Goal: Task Accomplishment & Management: Complete application form

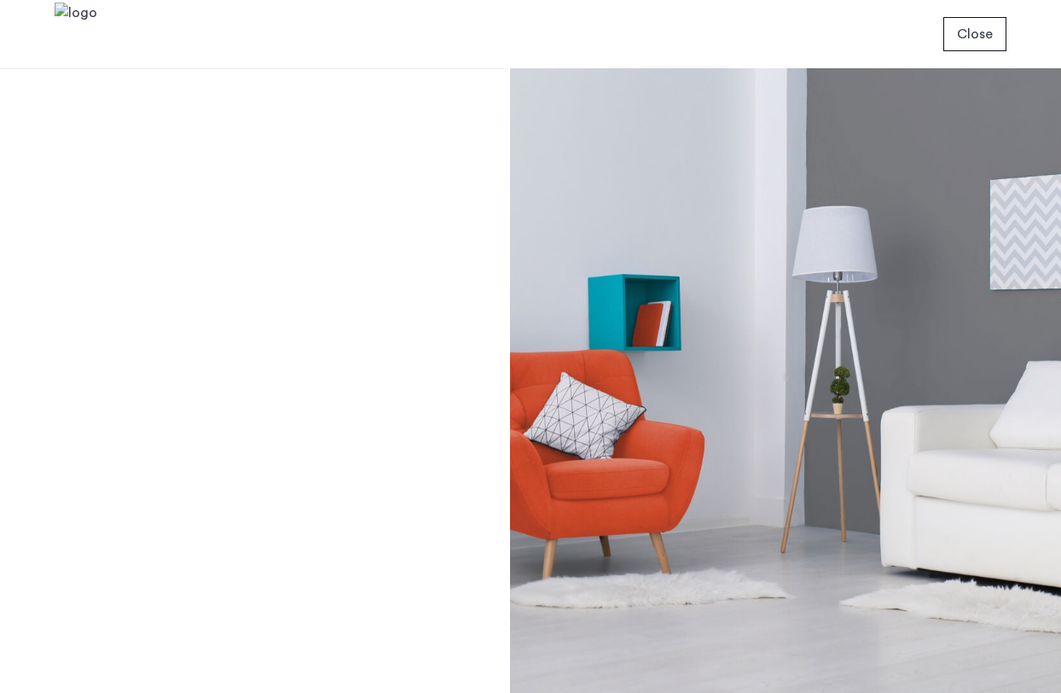
scroll to position [45, 0]
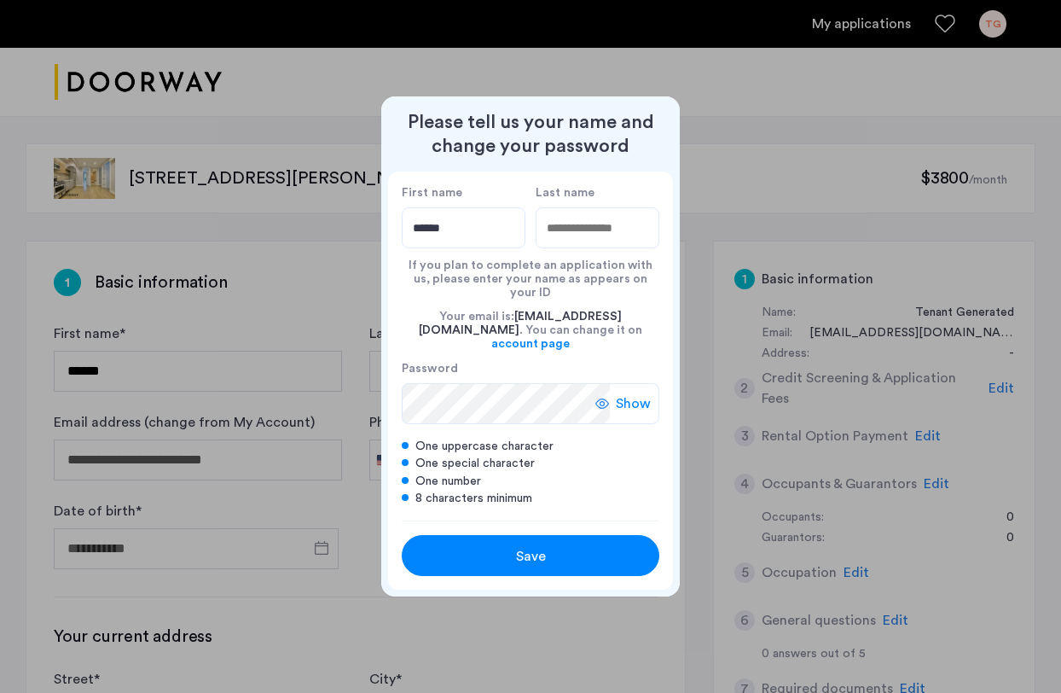
type input "*****"
click at [635, 393] on span "Show" at bounding box center [633, 403] width 35 height 20
click at [576, 546] on div "Save" at bounding box center [531, 556] width 164 height 20
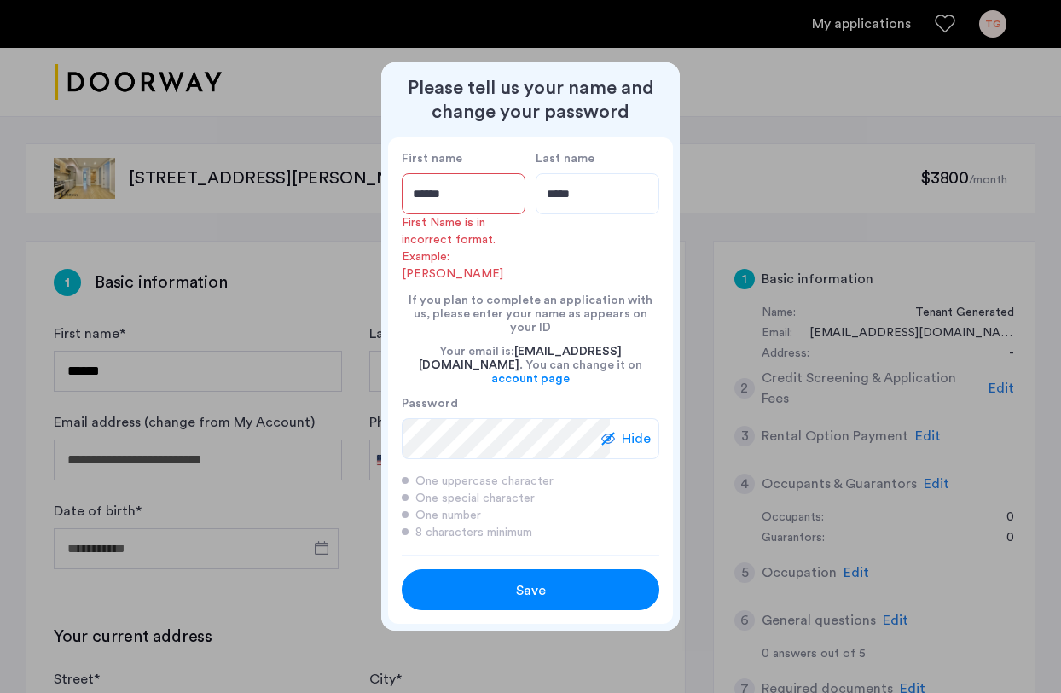
click at [481, 214] on input "*****" at bounding box center [464, 193] width 124 height 41
click at [441, 214] on input "*****" at bounding box center [464, 193] width 124 height 41
click at [556, 580] on div "Save" at bounding box center [531, 590] width 164 height 20
drag, startPoint x: 467, startPoint y: 213, endPoint x: 345, endPoint y: 213, distance: 121.1
click at [345, 213] on div "Please tell us your name and change your password First name ***** First Name i…" at bounding box center [530, 346] width 1061 height 693
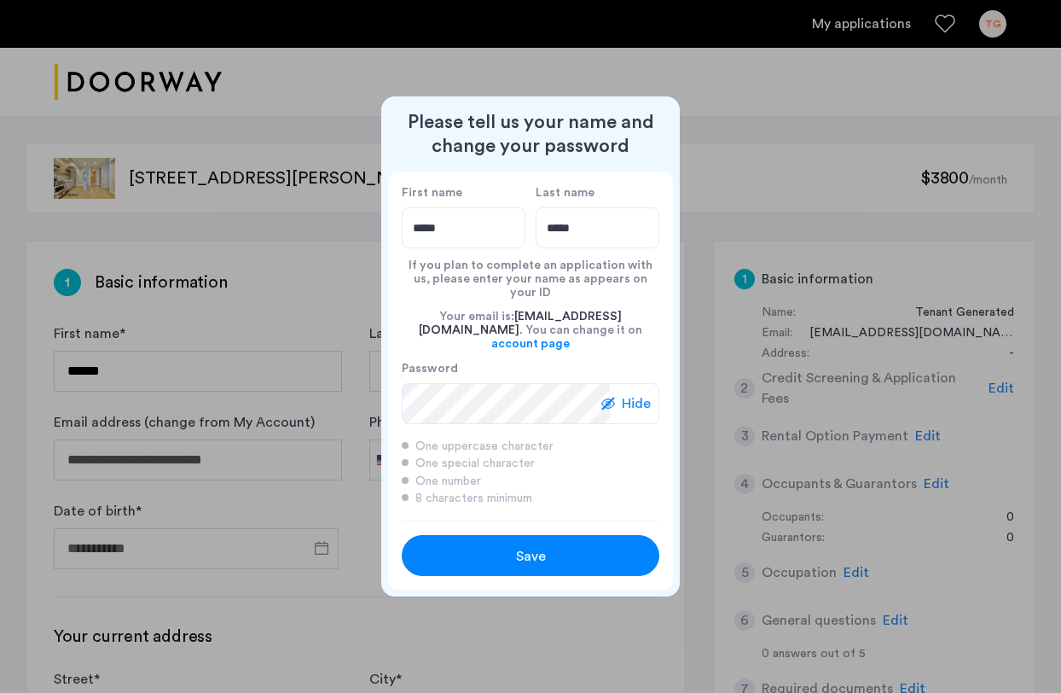
type input "*****"
click at [509, 546] on div "Save" at bounding box center [531, 556] width 164 height 20
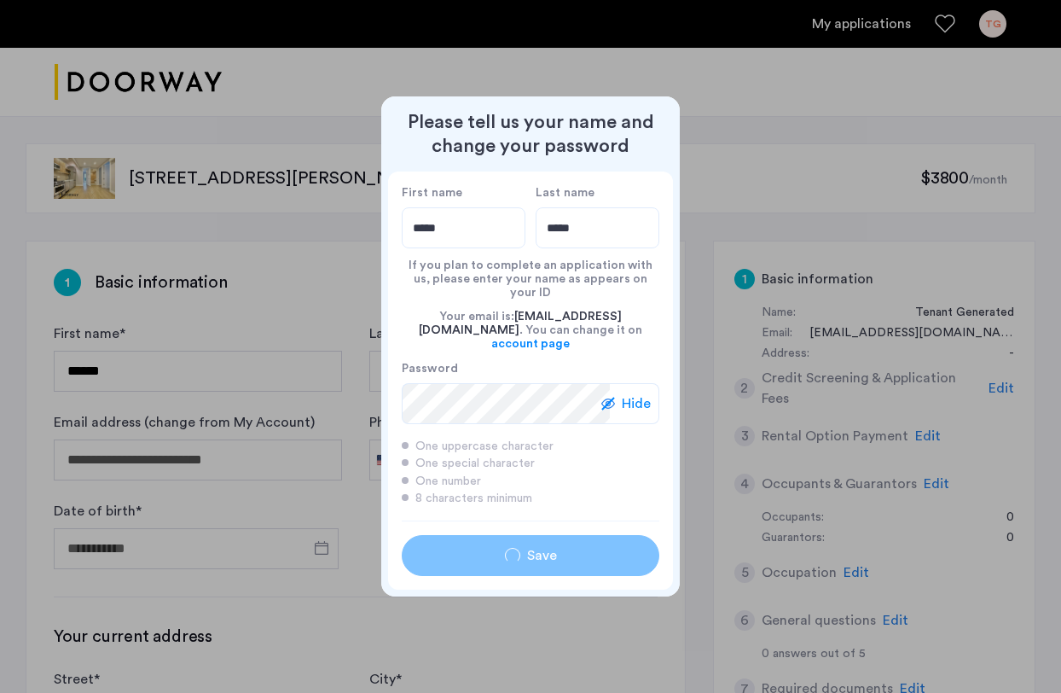
type input "*****"
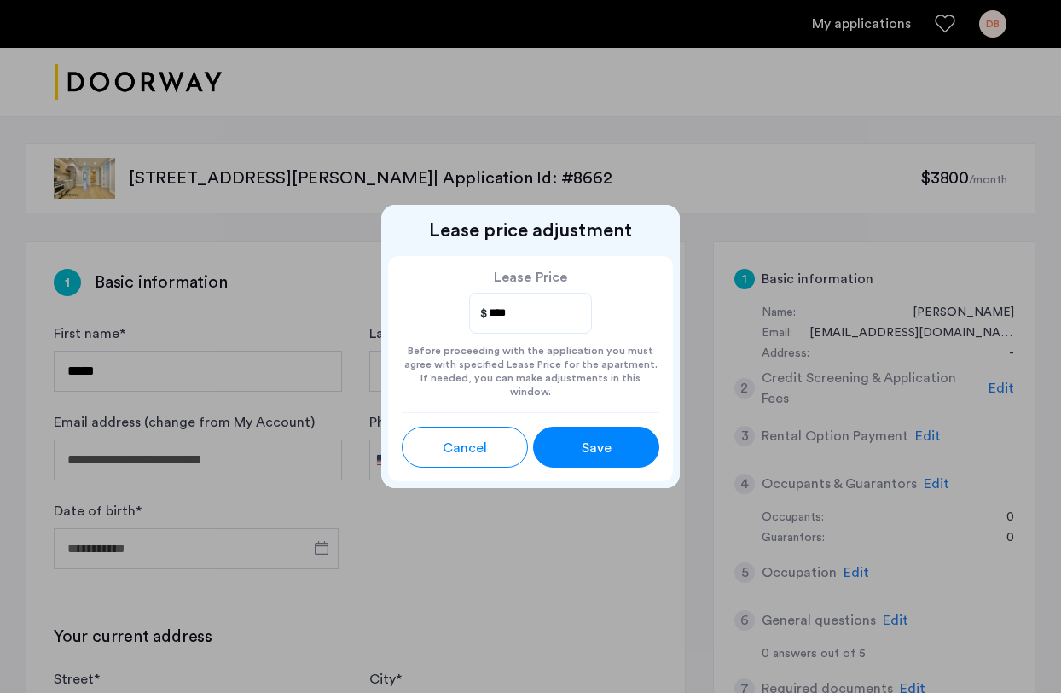
click at [590, 443] on span "Save" at bounding box center [597, 448] width 30 height 20
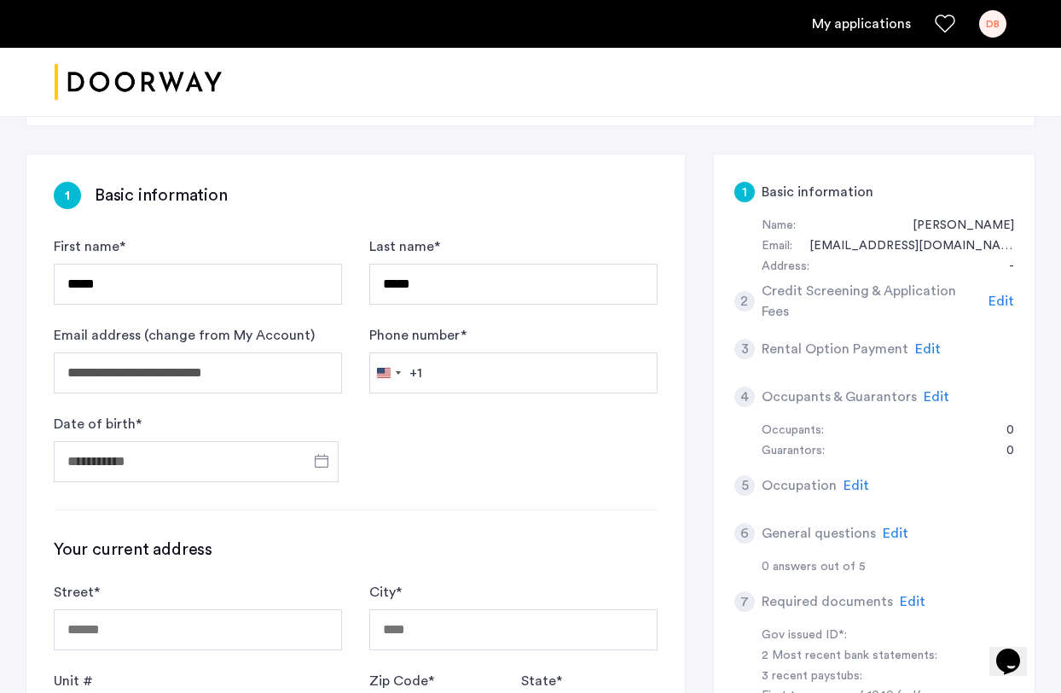
scroll to position [85, 0]
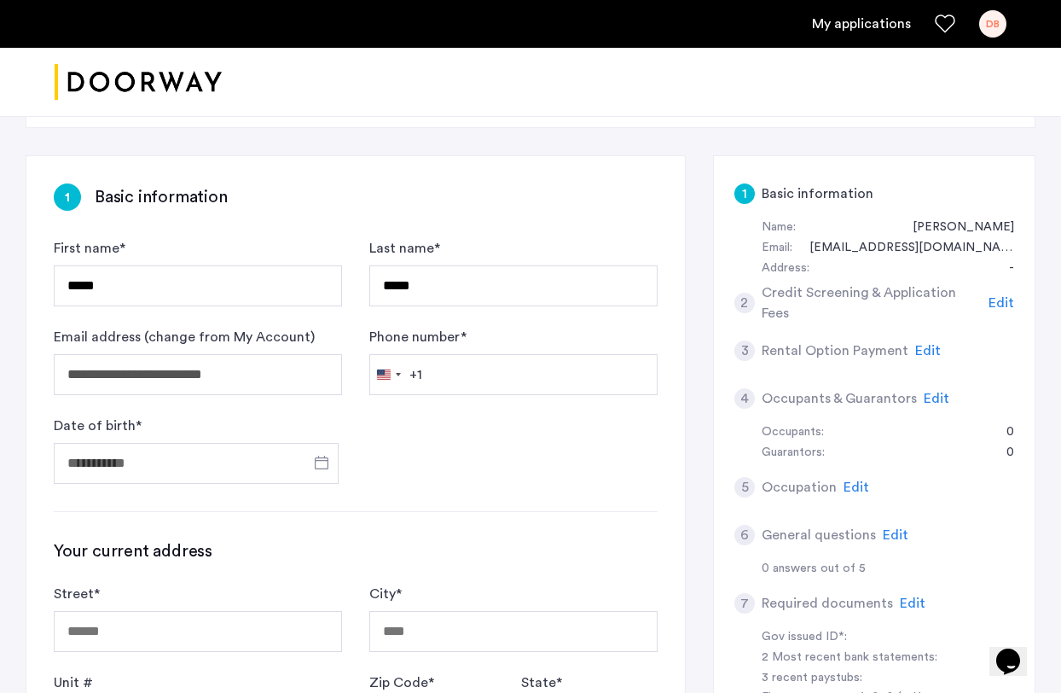
click at [929, 394] on span "Edit" at bounding box center [937, 399] width 26 height 14
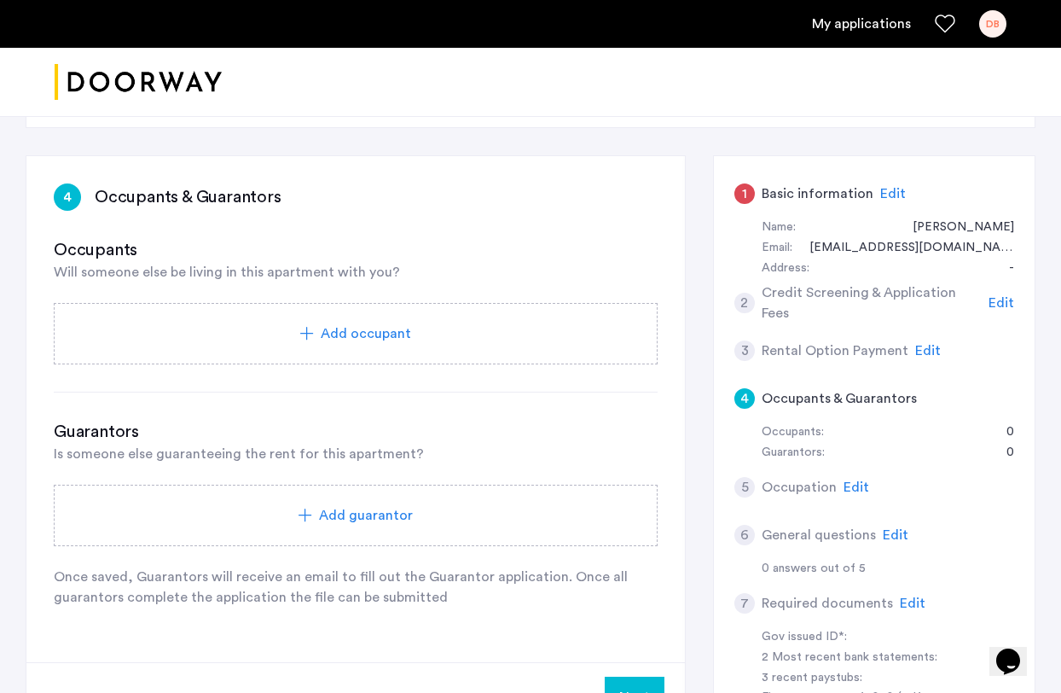
click at [451, 334] on div "Add occupant" at bounding box center [355, 333] width 563 height 20
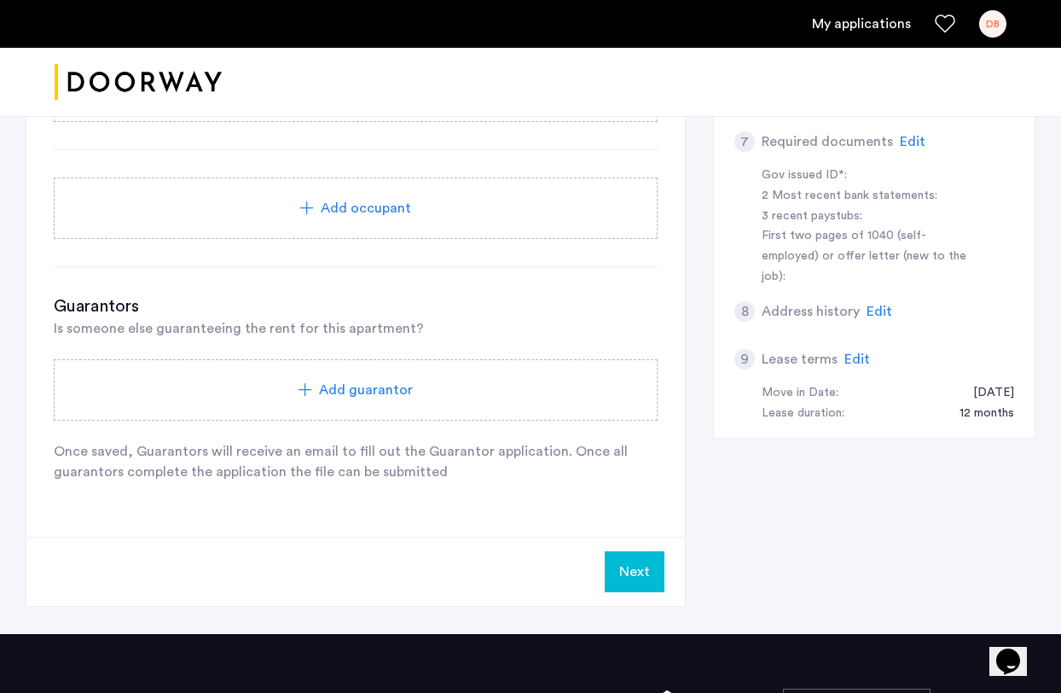
scroll to position [542, 0]
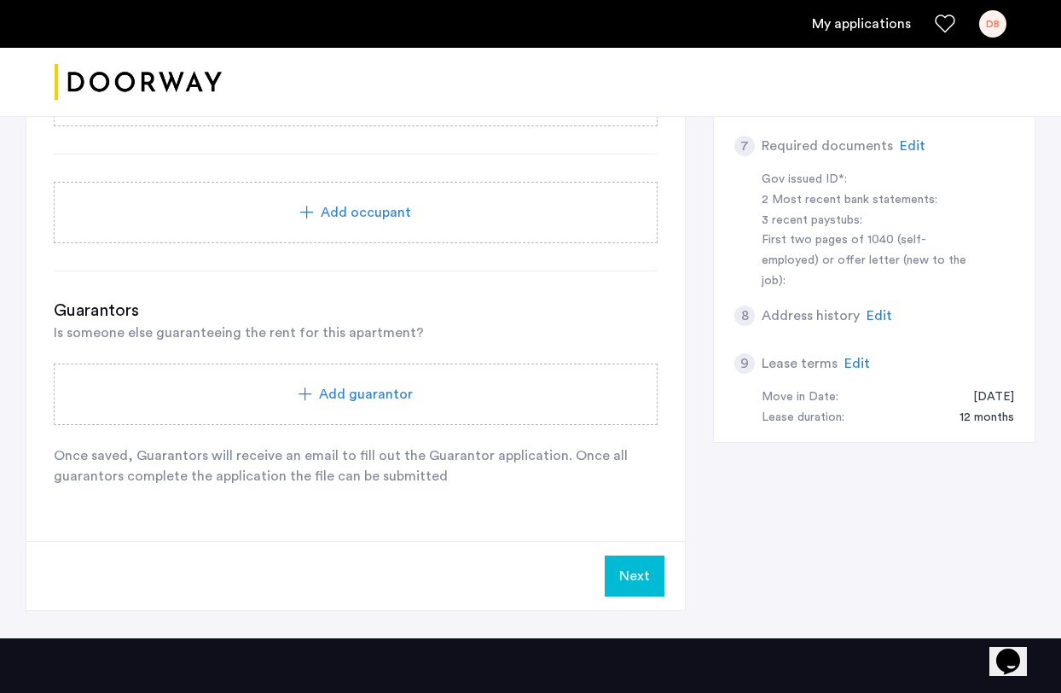
click at [420, 406] on div "Add guarantor" at bounding box center [356, 393] width 604 height 61
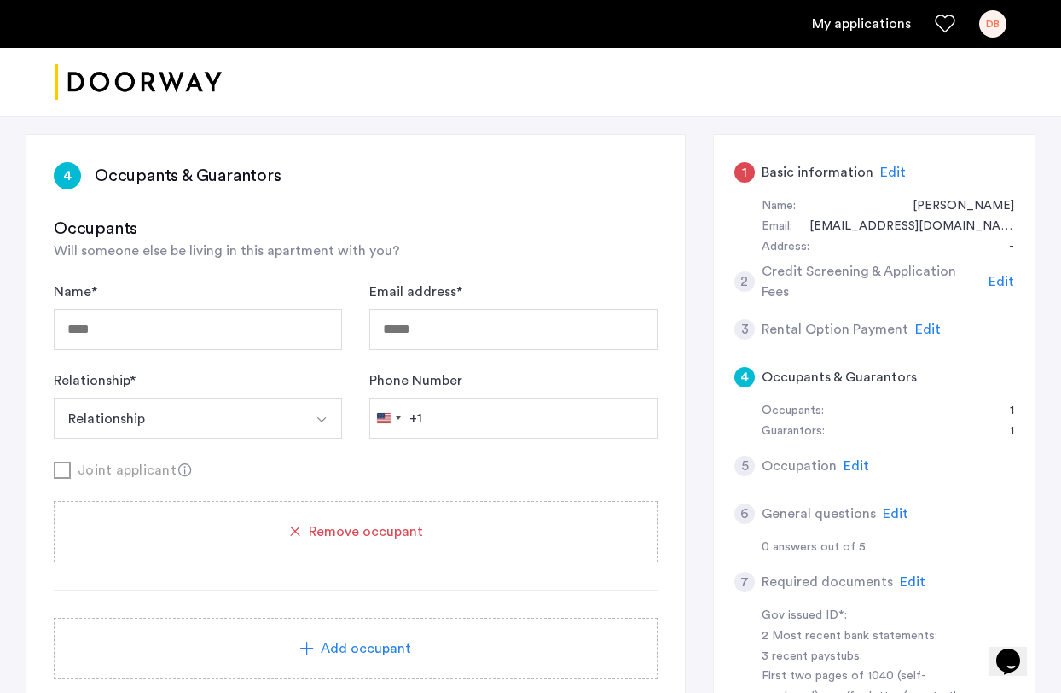
scroll to position [112, 0]
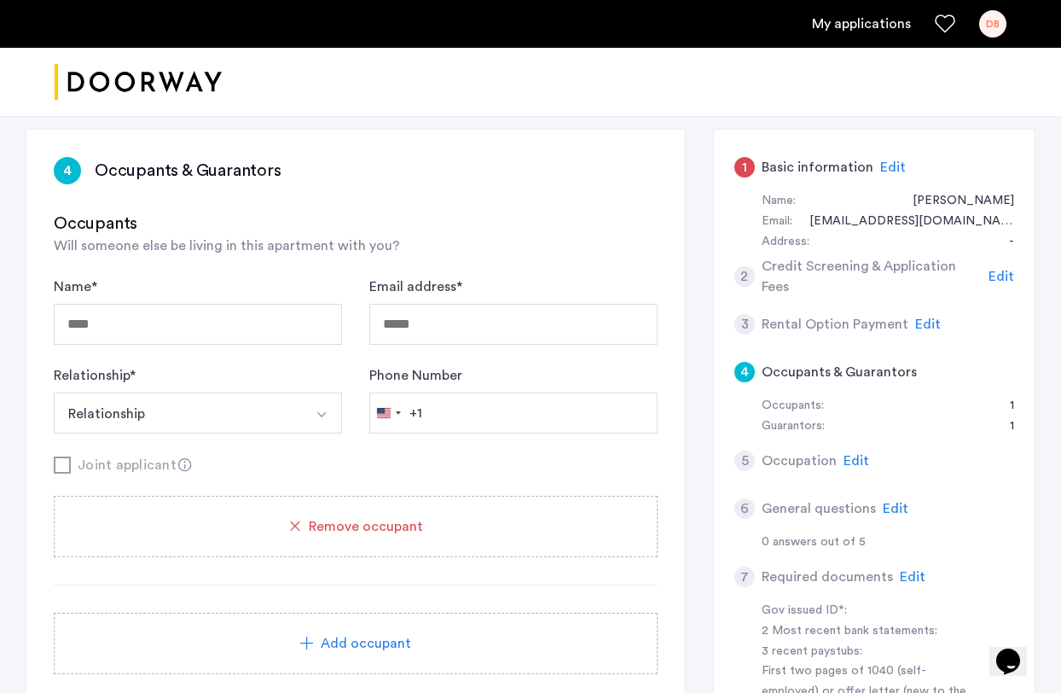
click at [923, 284] on h5 "Credit Screening & Application Fees" at bounding box center [872, 276] width 221 height 41
click at [914, 276] on h5 "Credit Screening & Application Fees" at bounding box center [872, 276] width 221 height 41
click at [1014, 279] on div "1 Basic information Edit Name: [PERSON_NAME] Email: [EMAIL_ADDRESS][DOMAIN_NAME…" at bounding box center [874, 501] width 322 height 745
click at [1007, 279] on span "Edit" at bounding box center [1002, 277] width 26 height 14
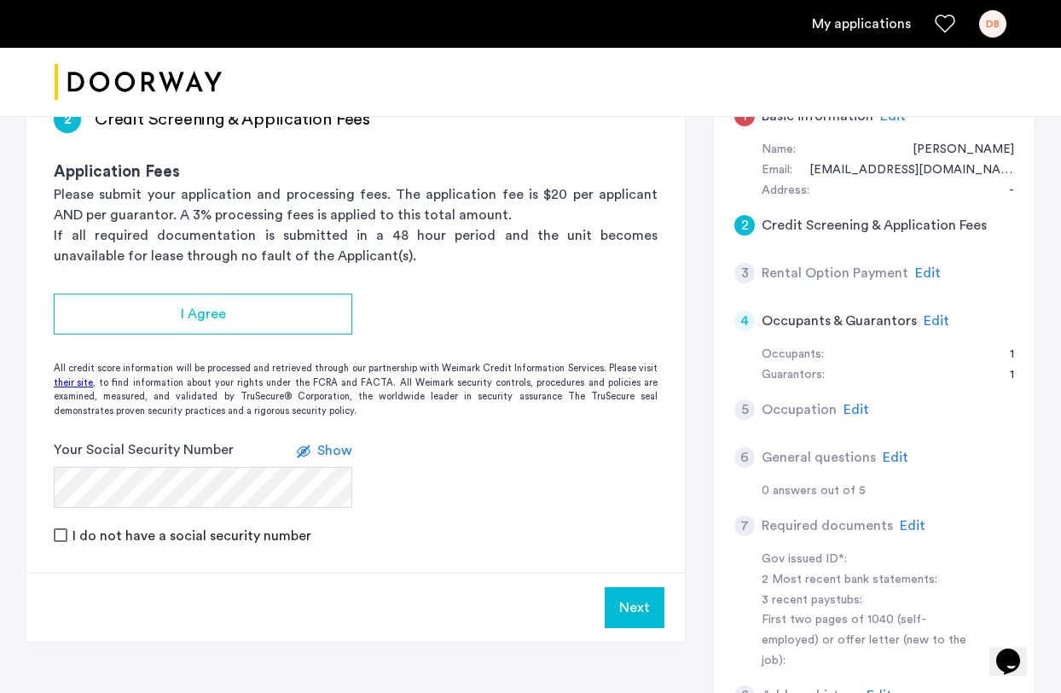
scroll to position [160, 0]
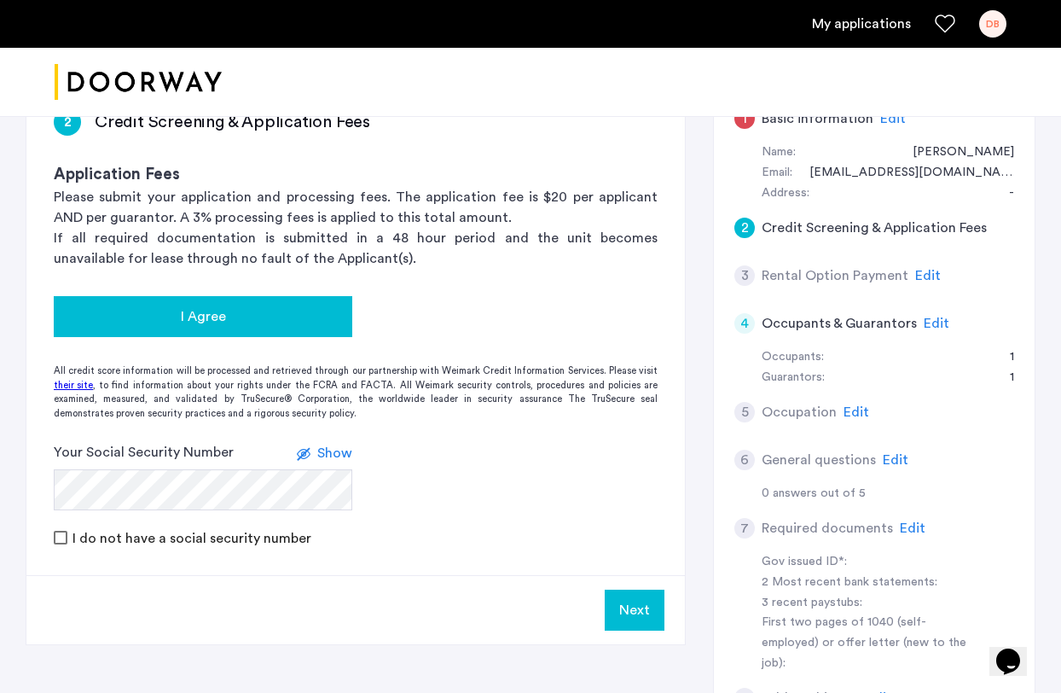
click at [297, 331] on button "I Agree" at bounding box center [203, 316] width 299 height 41
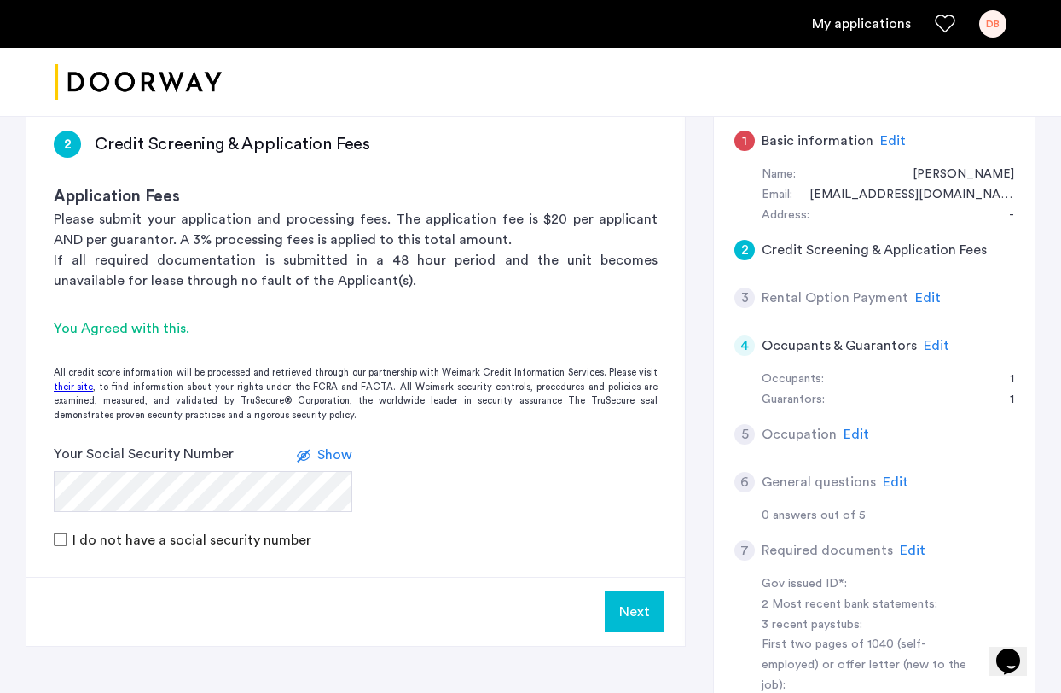
scroll to position [132, 0]
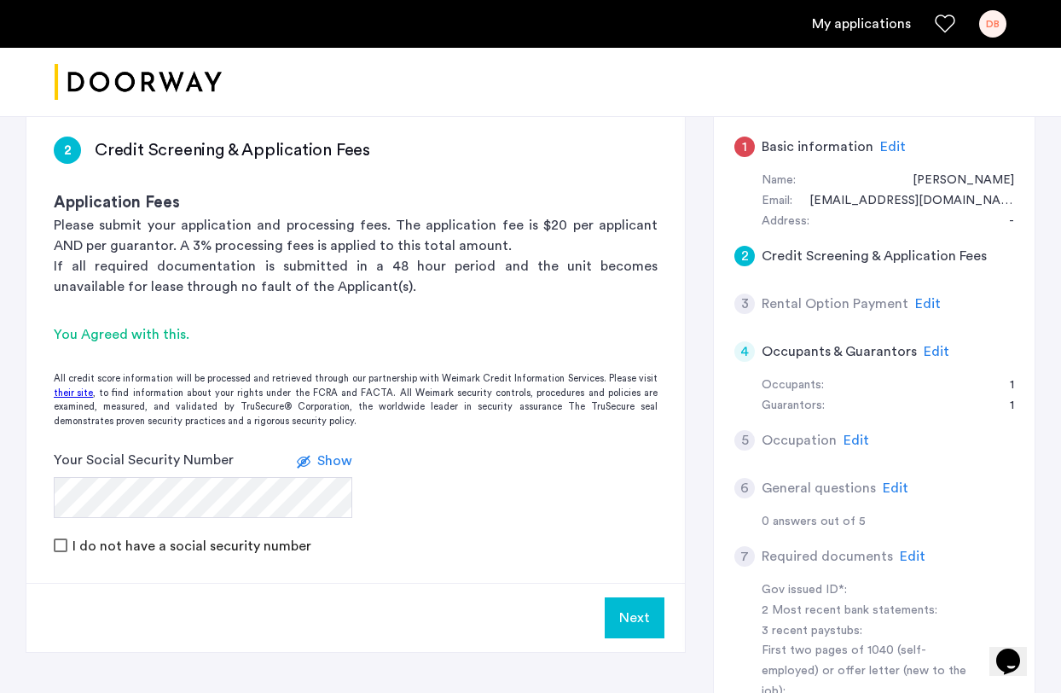
click at [844, 436] on span "Edit" at bounding box center [857, 440] width 26 height 14
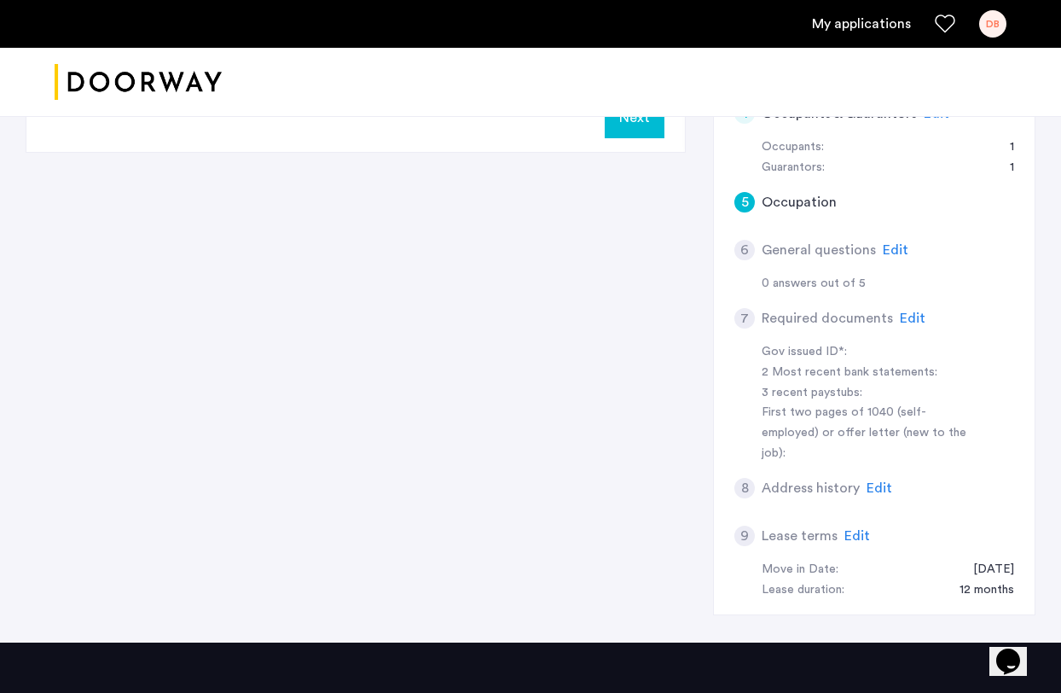
scroll to position [355, 0]
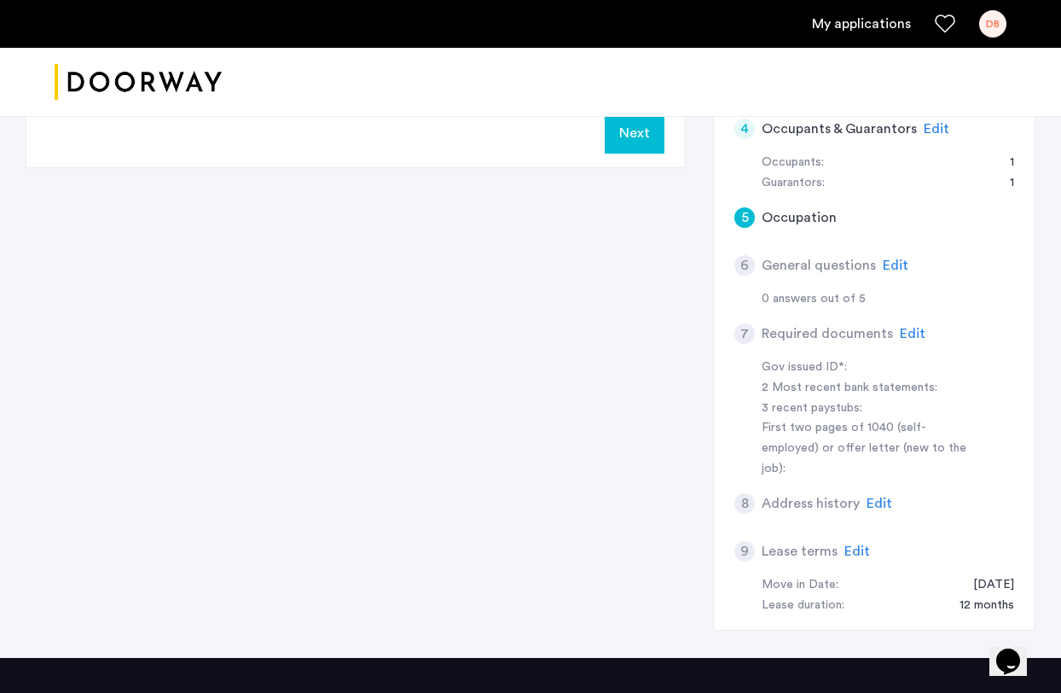
click at [902, 331] on span "Edit" at bounding box center [913, 334] width 26 height 14
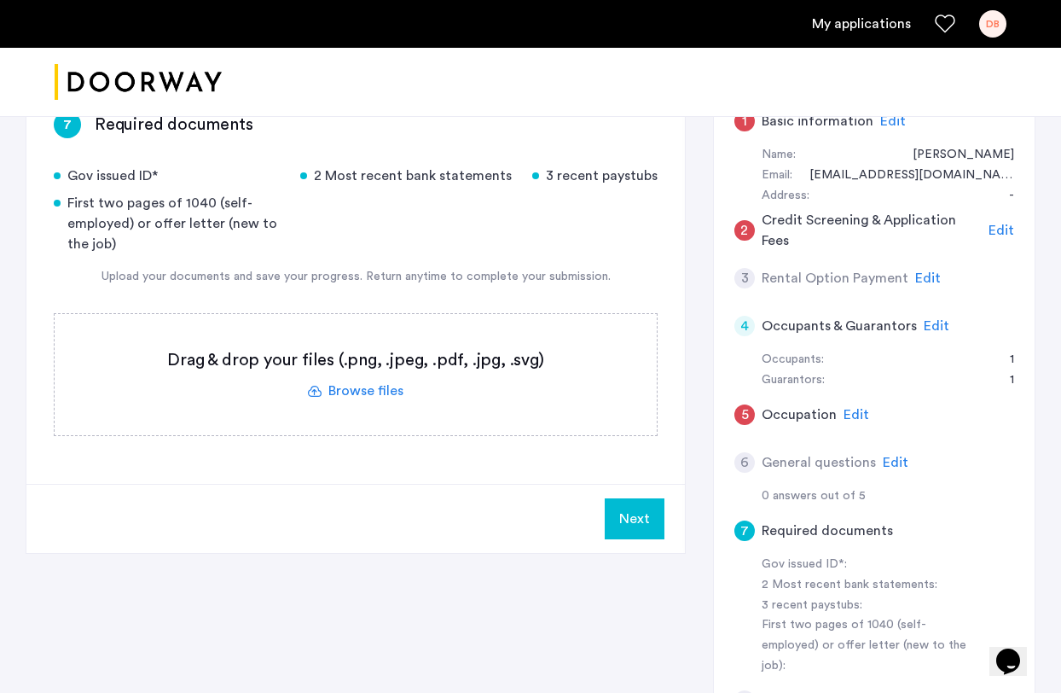
scroll to position [141, 0]
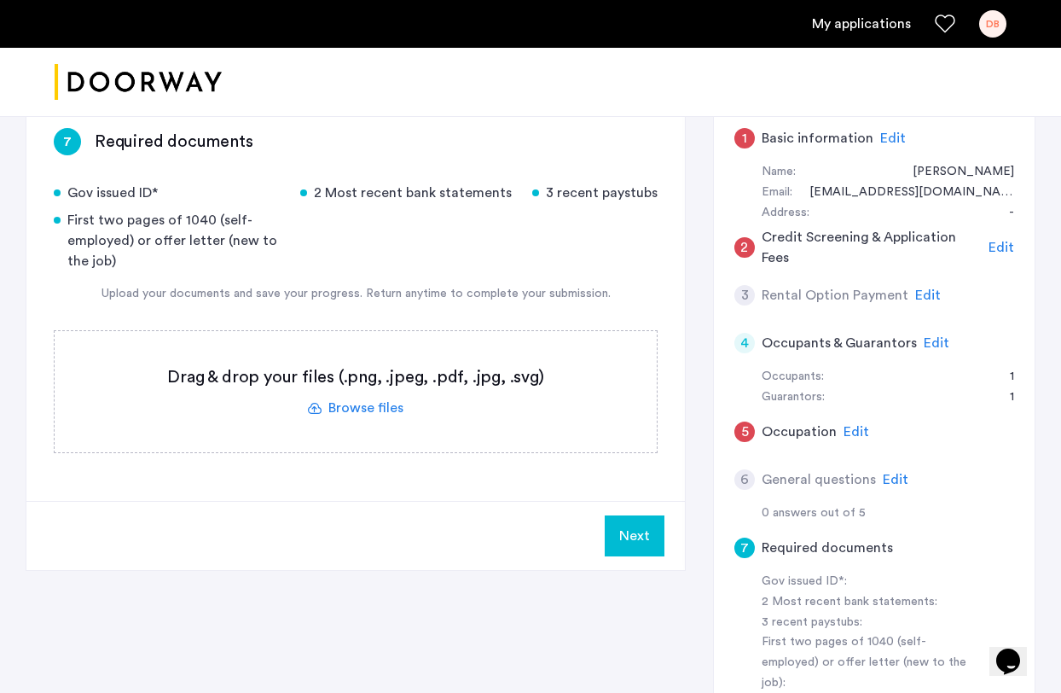
click at [1000, 247] on span "Edit" at bounding box center [1002, 248] width 26 height 14
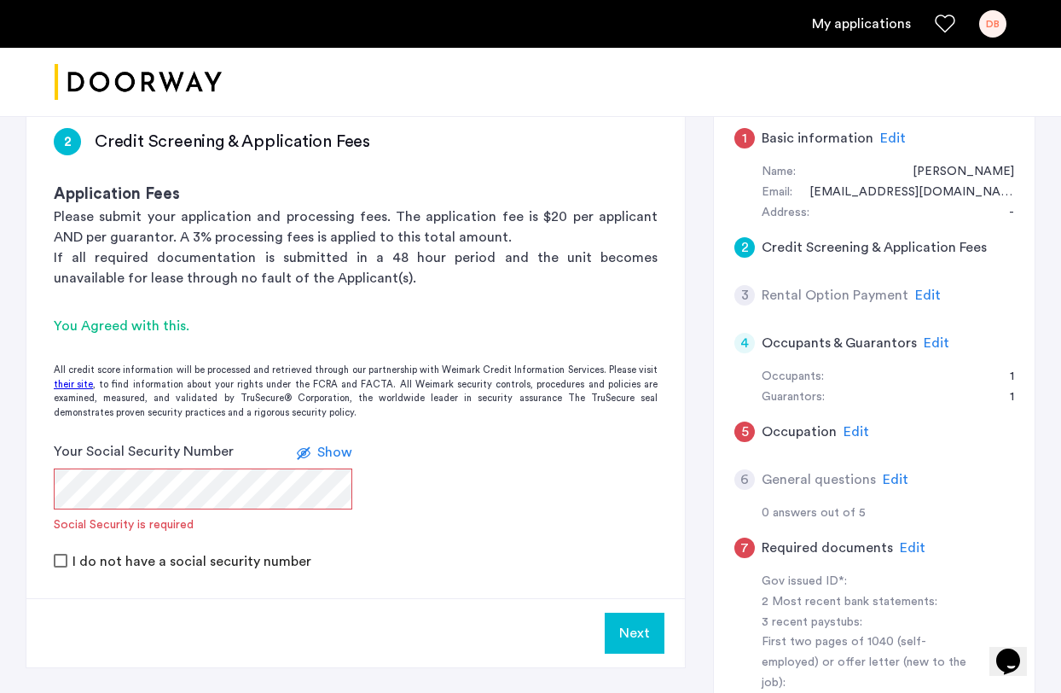
click at [925, 300] on span "Edit" at bounding box center [928, 295] width 26 height 14
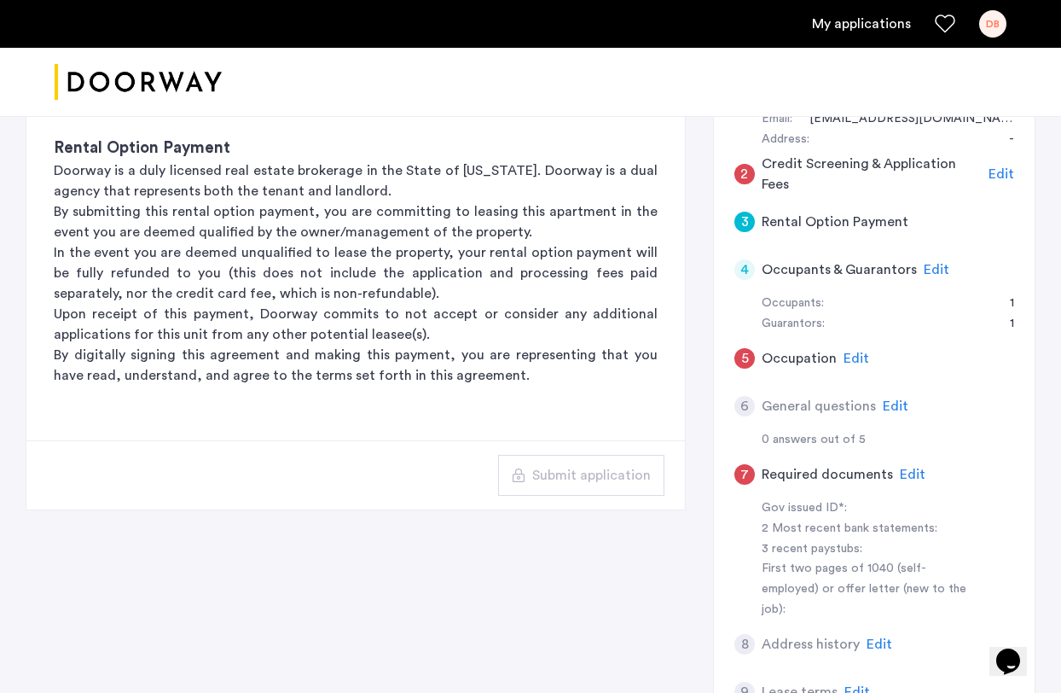
scroll to position [215, 0]
